Goal: Task Accomplishment & Management: Manage account settings

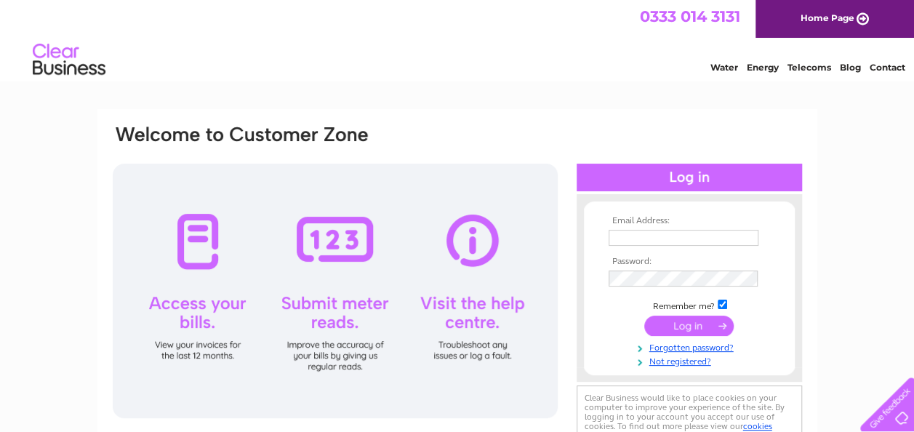
type input "alison@gaelicbooks.org"
click at [682, 324] on input "submit" at bounding box center [689, 326] width 89 height 20
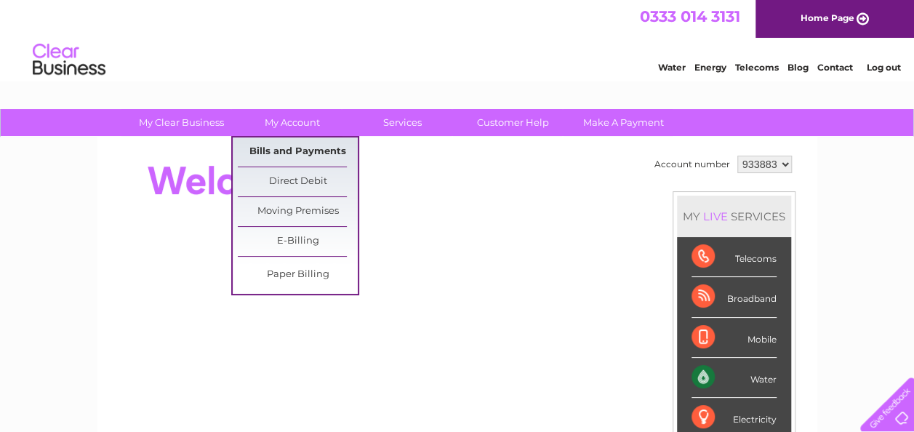
click at [297, 145] on link "Bills and Payments" at bounding box center [298, 151] width 120 height 29
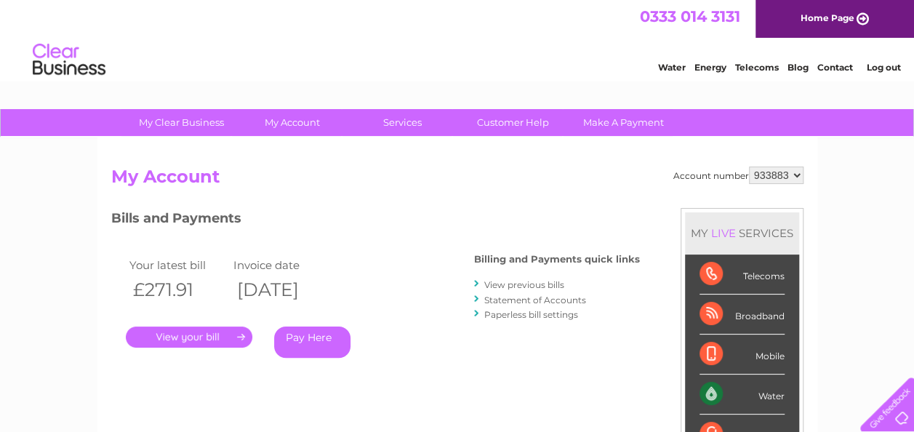
click at [210, 336] on link "." at bounding box center [189, 337] width 127 height 21
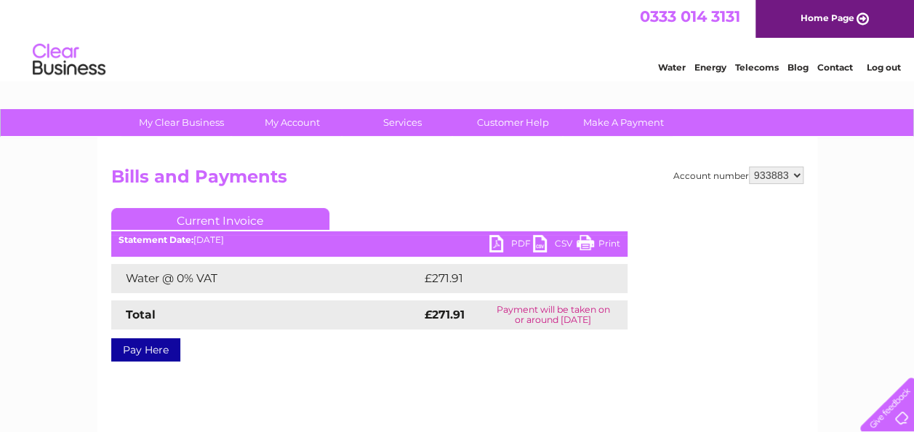
click at [517, 237] on link "PDF" at bounding box center [512, 245] width 44 height 21
